Goal: Information Seeking & Learning: Check status

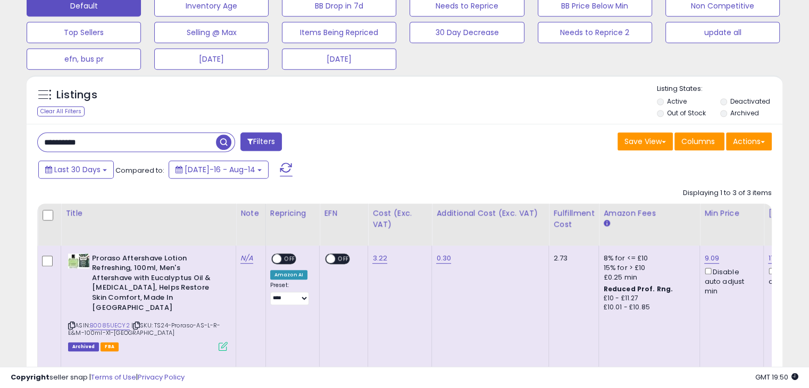
scroll to position [217, 437]
click at [129, 135] on input "**********" at bounding box center [127, 142] width 178 height 19
paste input "text"
type input "**********"
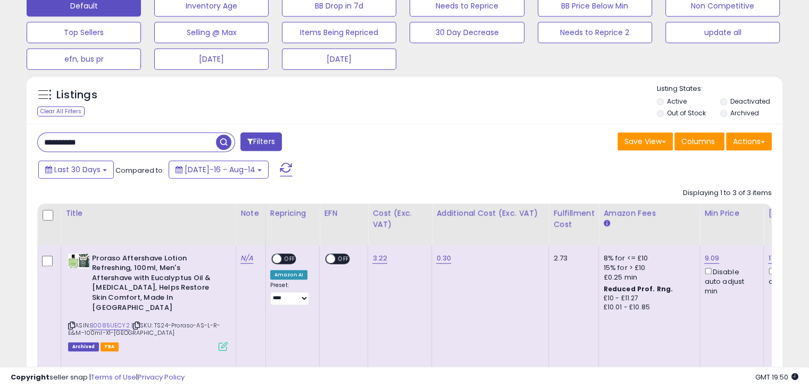
drag, startPoint x: 220, startPoint y: 135, endPoint x: 0, endPoint y: 166, distance: 222.4
click at [220, 135] on span "button" at bounding box center [223, 142] width 15 height 15
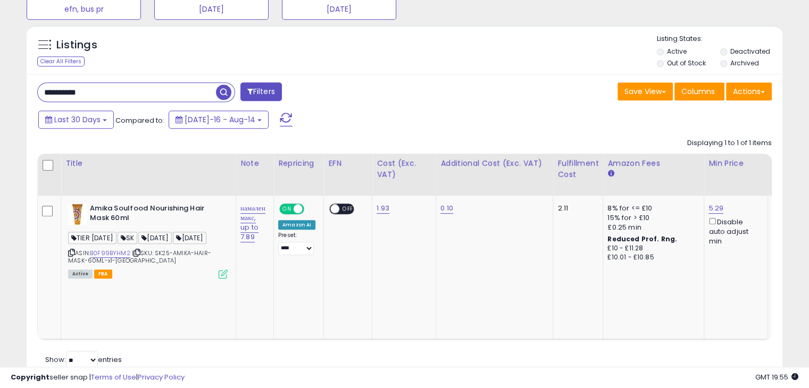
click at [98, 91] on input "**********" at bounding box center [127, 92] width 178 height 19
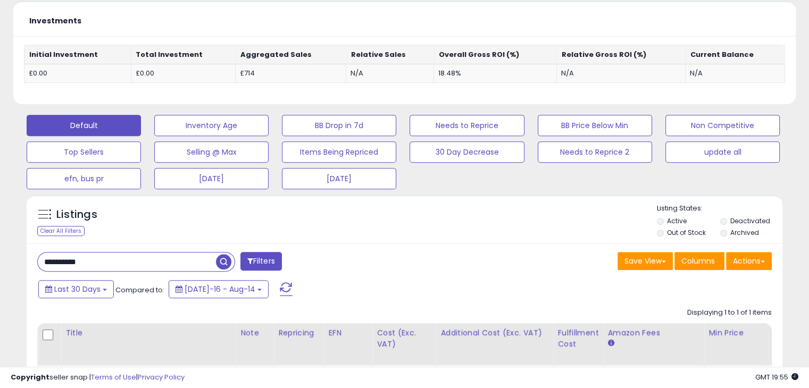
scroll to position [532, 0]
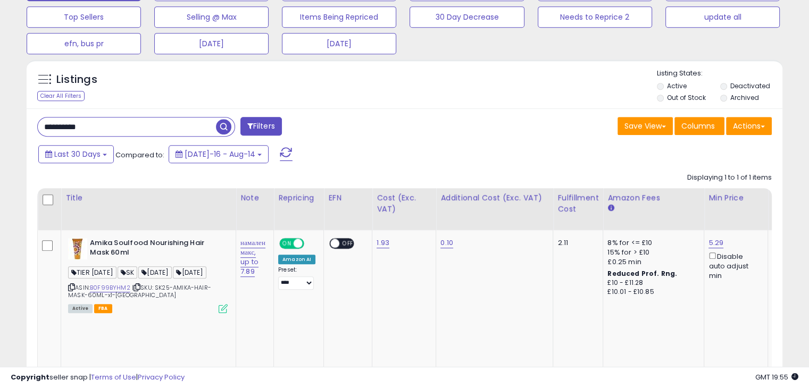
click at [121, 129] on input "**********" at bounding box center [127, 127] width 178 height 19
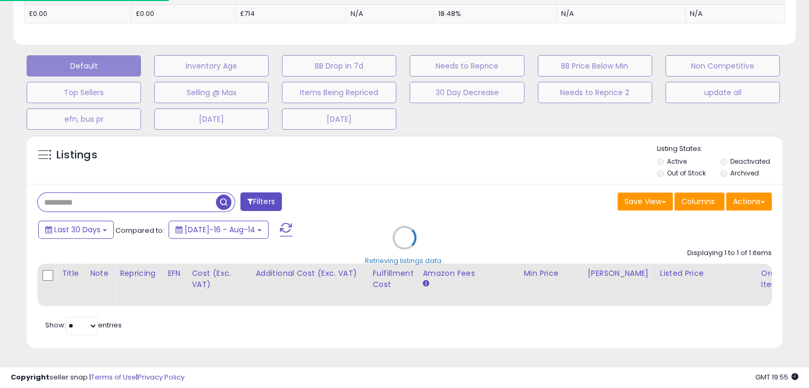
scroll to position [217, 442]
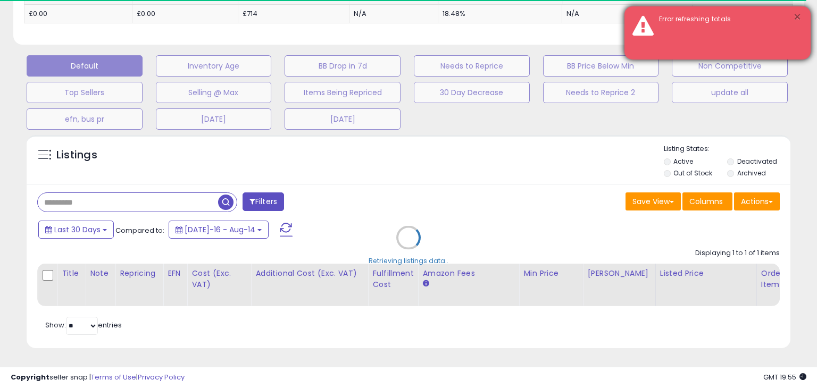
click at [795, 17] on button "×" at bounding box center [797, 17] width 9 height 13
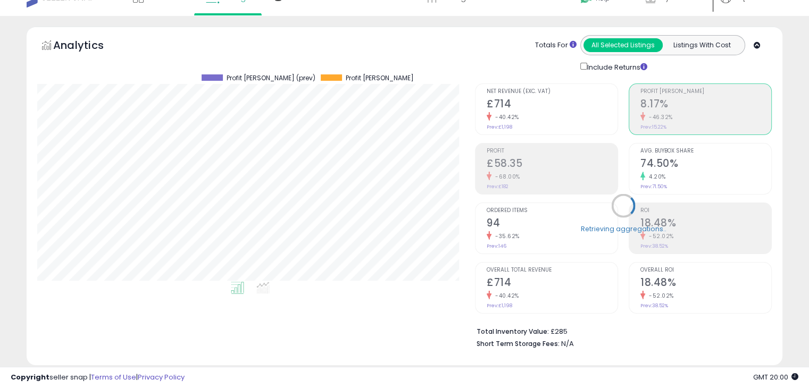
scroll to position [0, 0]
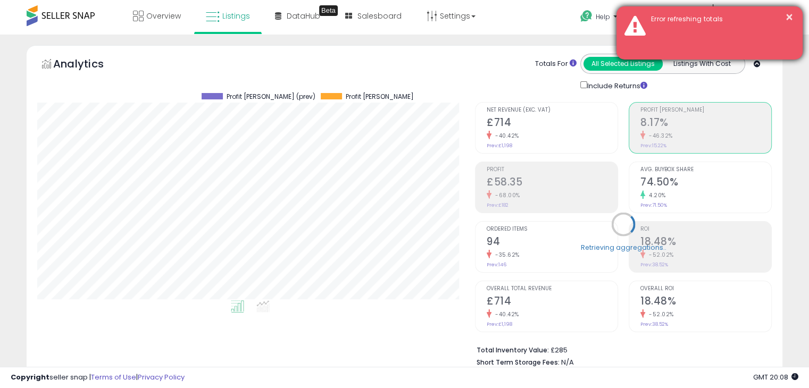
click at [793, 15] on div "Error refreshing totals" at bounding box center [719, 19] width 152 height 10
click at [790, 17] on button "×" at bounding box center [789, 17] width 9 height 13
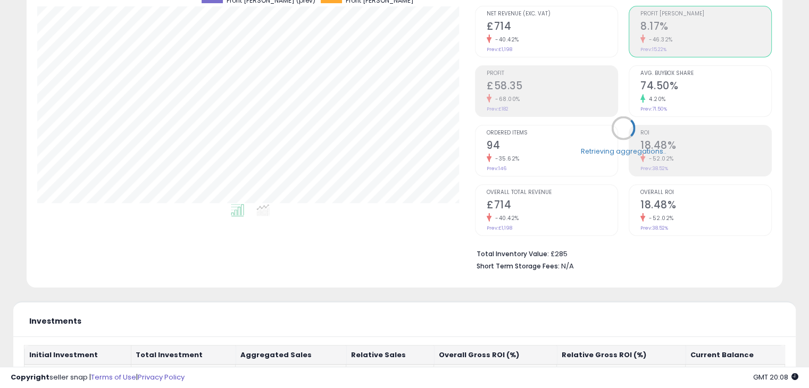
scroll to position [106, 0]
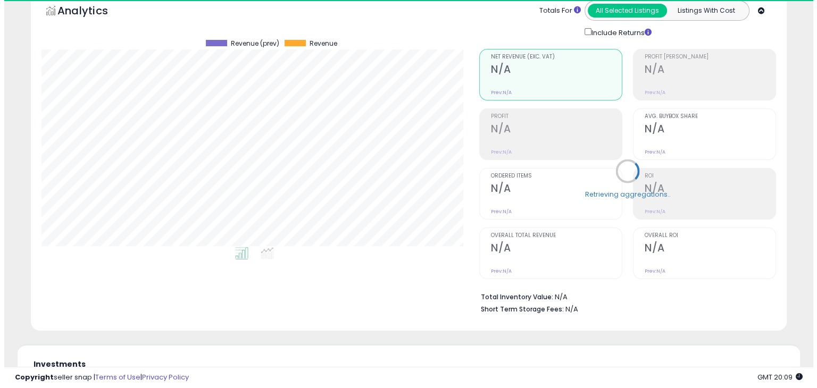
scroll to position [217, 437]
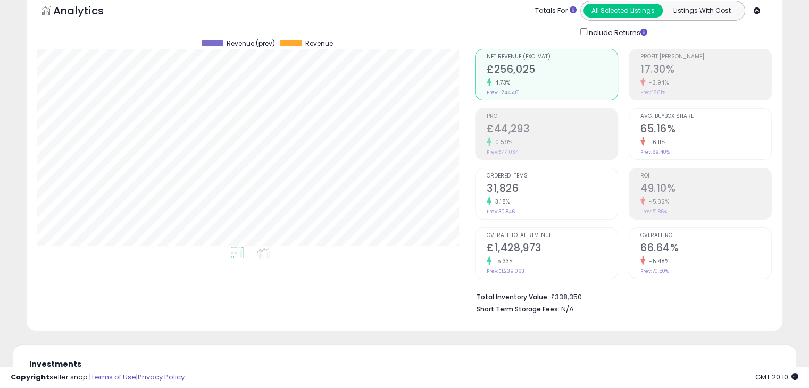
click at [701, 88] on div "Profit [PERSON_NAME] 17.30% -3.94% Prev: 18.01%" at bounding box center [705, 73] width 131 height 48
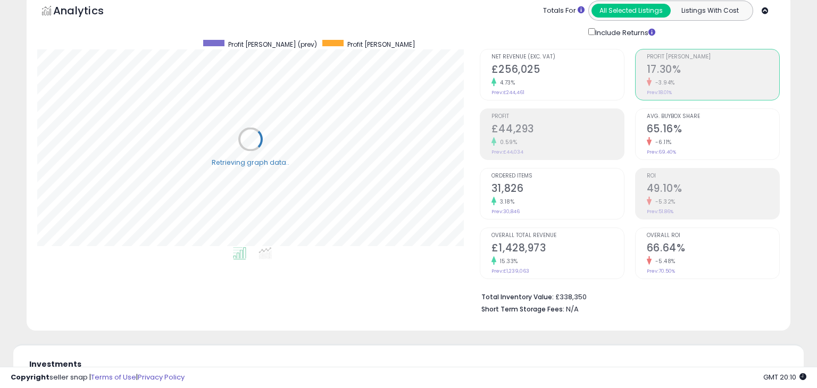
scroll to position [531491, 531272]
click at [589, 119] on div "Profit £44,293 0.59% Prev: £44,034" at bounding box center [552, 133] width 131 height 48
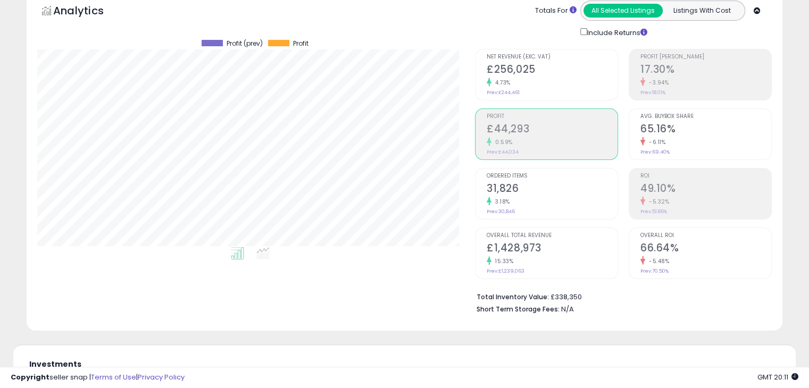
click at [648, 63] on h2 "17.30%" at bounding box center [705, 70] width 131 height 14
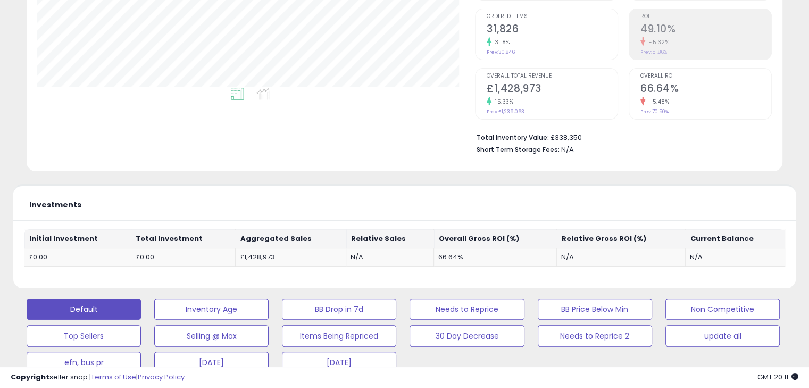
scroll to position [319, 0]
